Goal: Find specific page/section

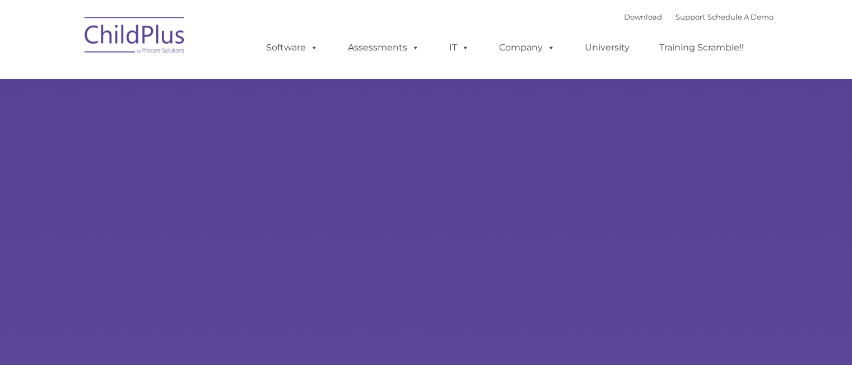
type input ""
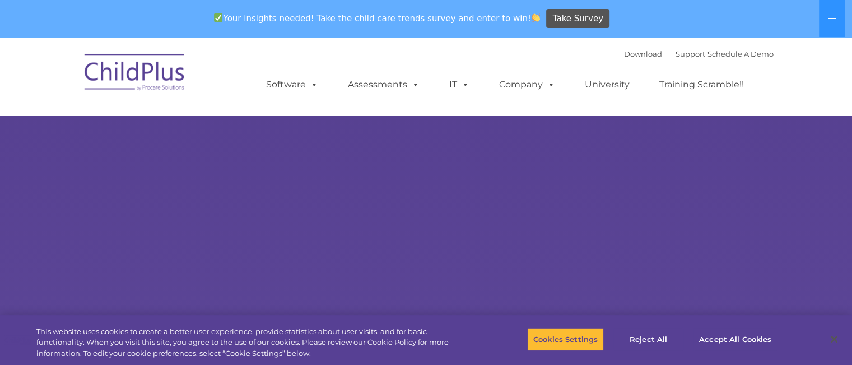
select select "MEDIUM"
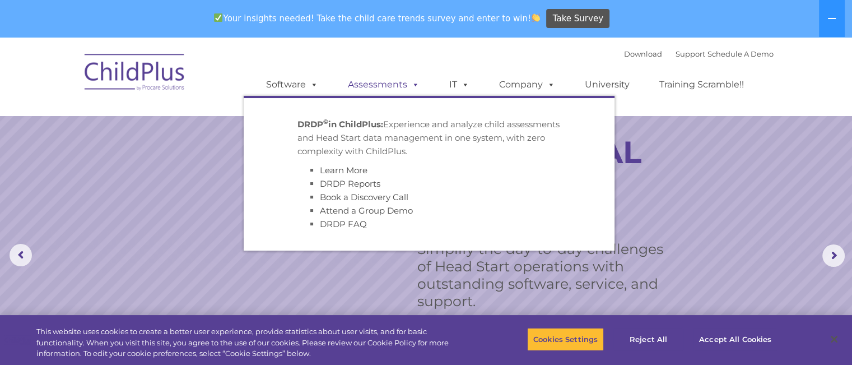
click at [372, 87] on link "Assessments" at bounding box center [384, 84] width 94 height 22
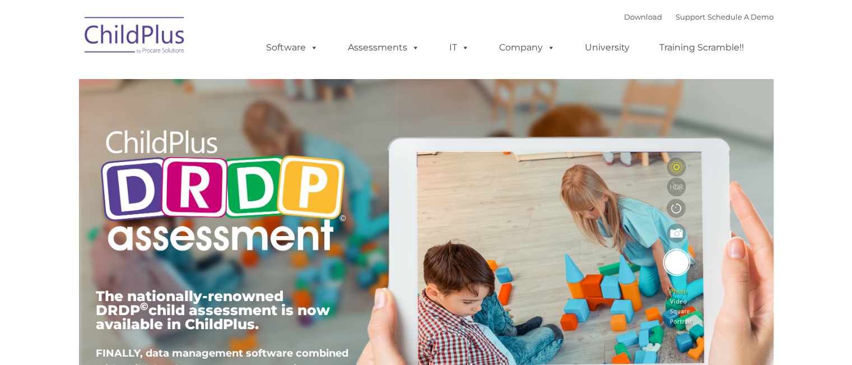
type input ""
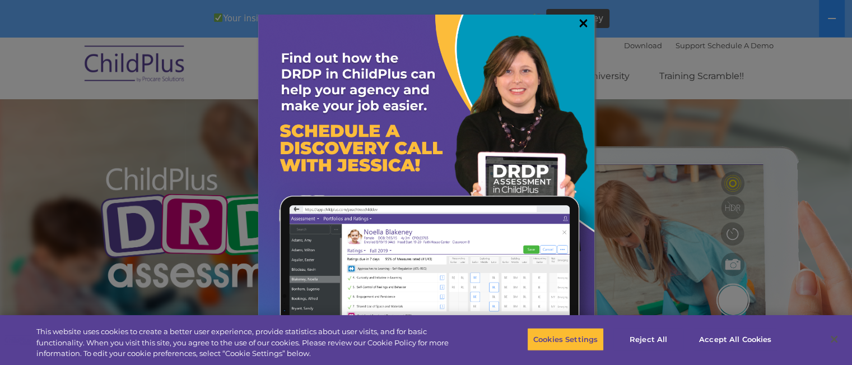
click at [585, 26] on link "×" at bounding box center [583, 22] width 13 height 11
